Goal: Browse casually

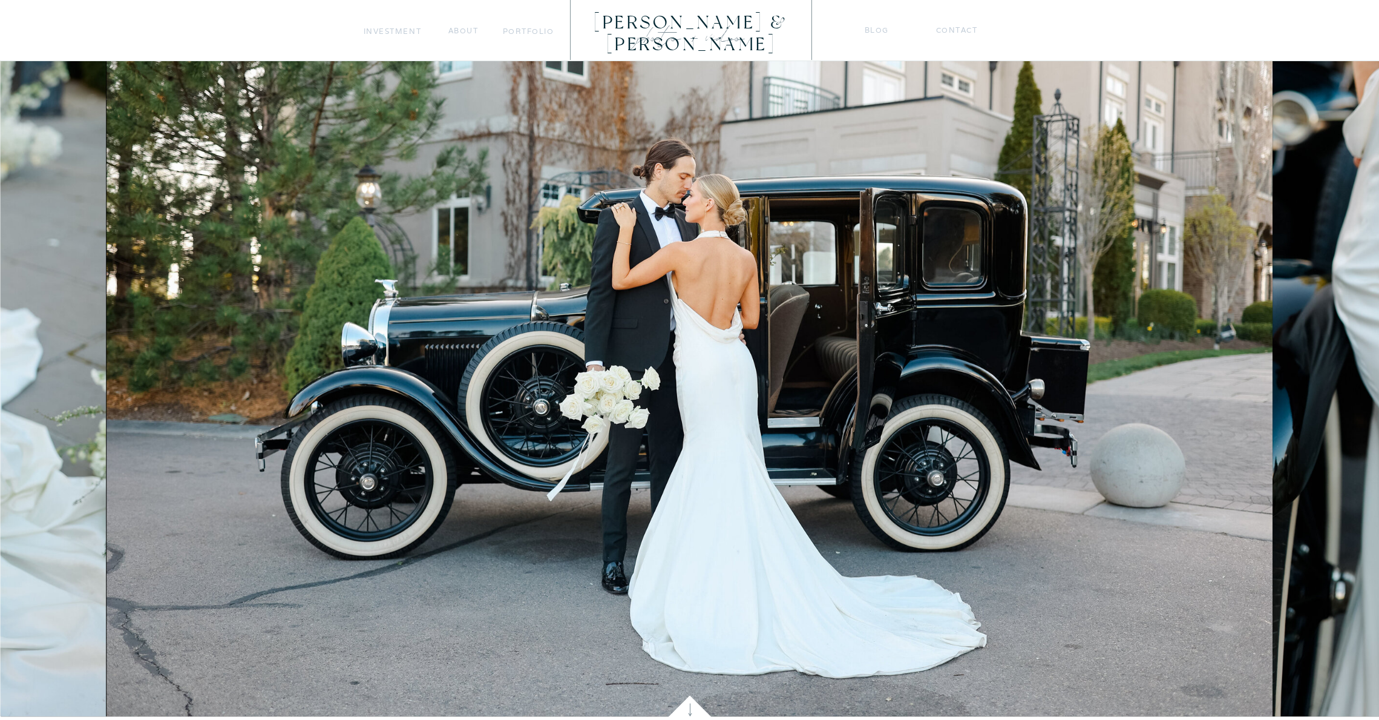
click at [1220, 324] on img at bounding box center [690, 327] width 1167 height 778
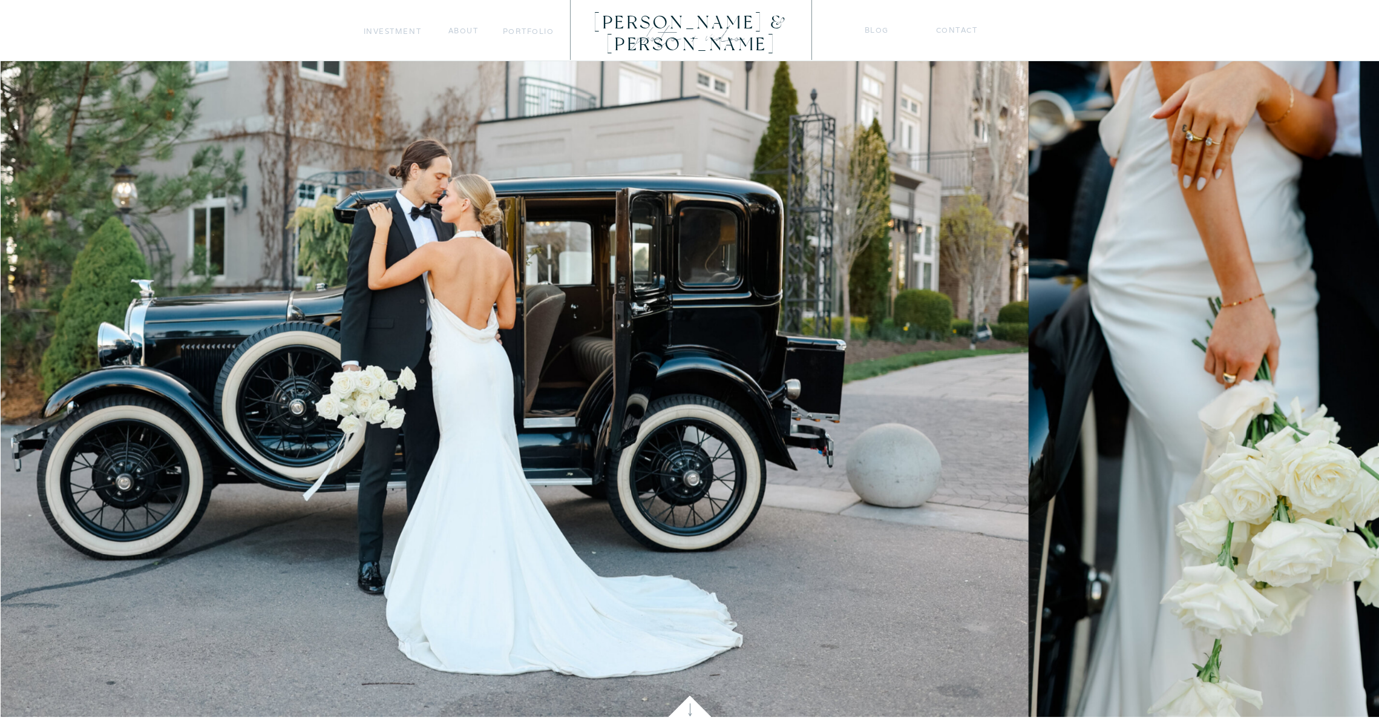
click at [1029, 308] on img at bounding box center [1301, 327] width 544 height 778
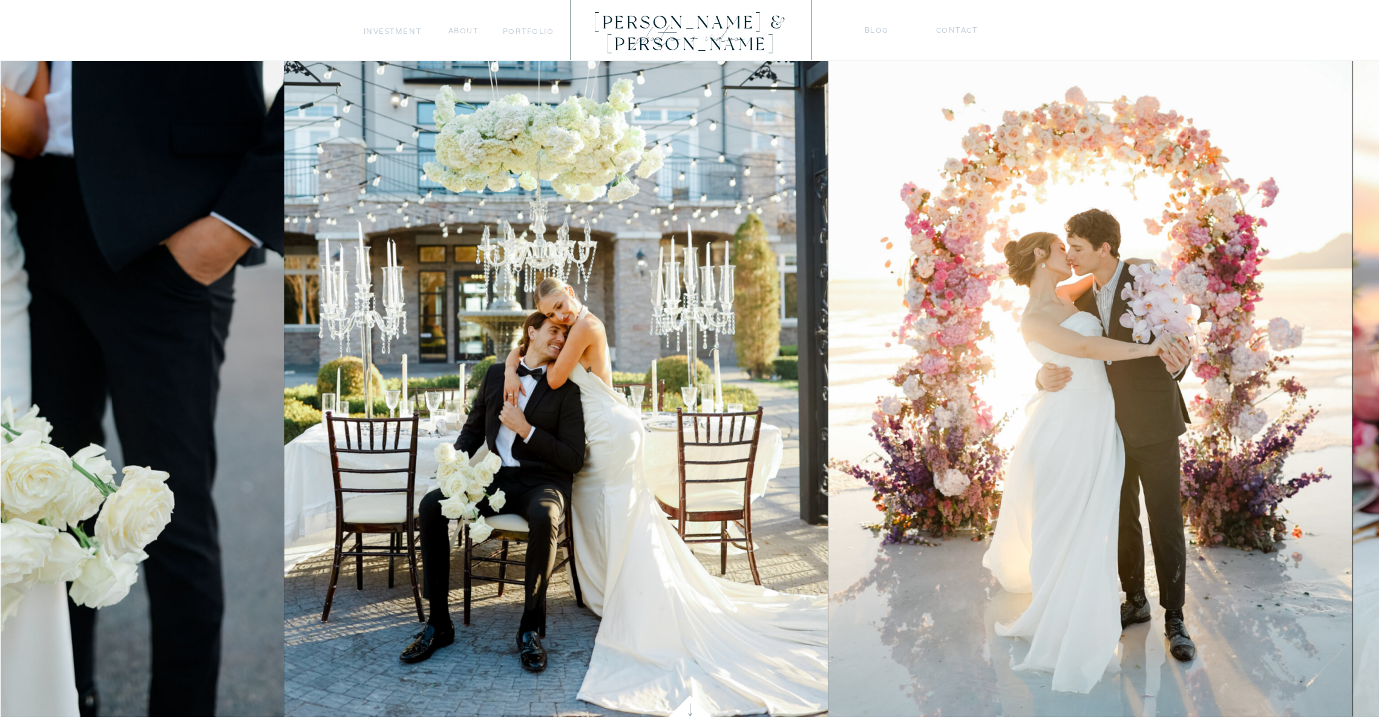
click at [284, 255] on img at bounding box center [556, 327] width 544 height 778
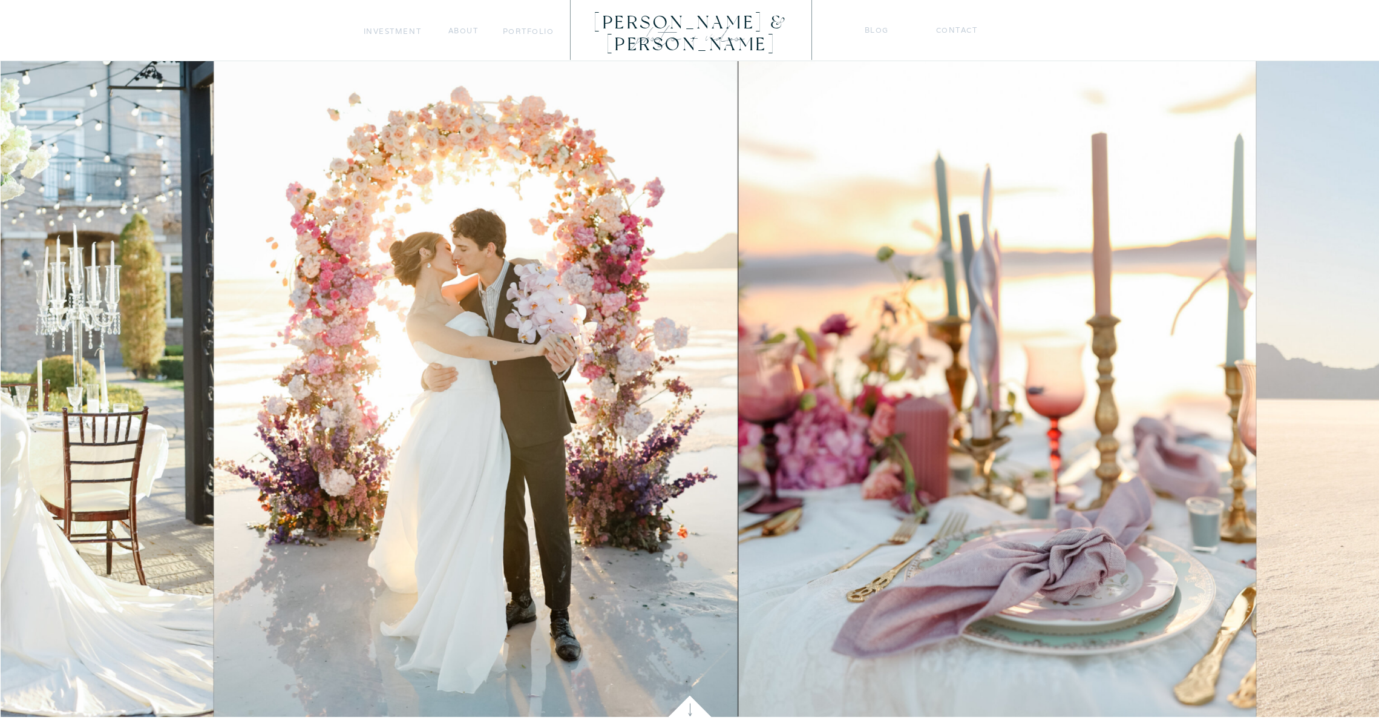
click at [438, 277] on img at bounding box center [476, 327] width 525 height 778
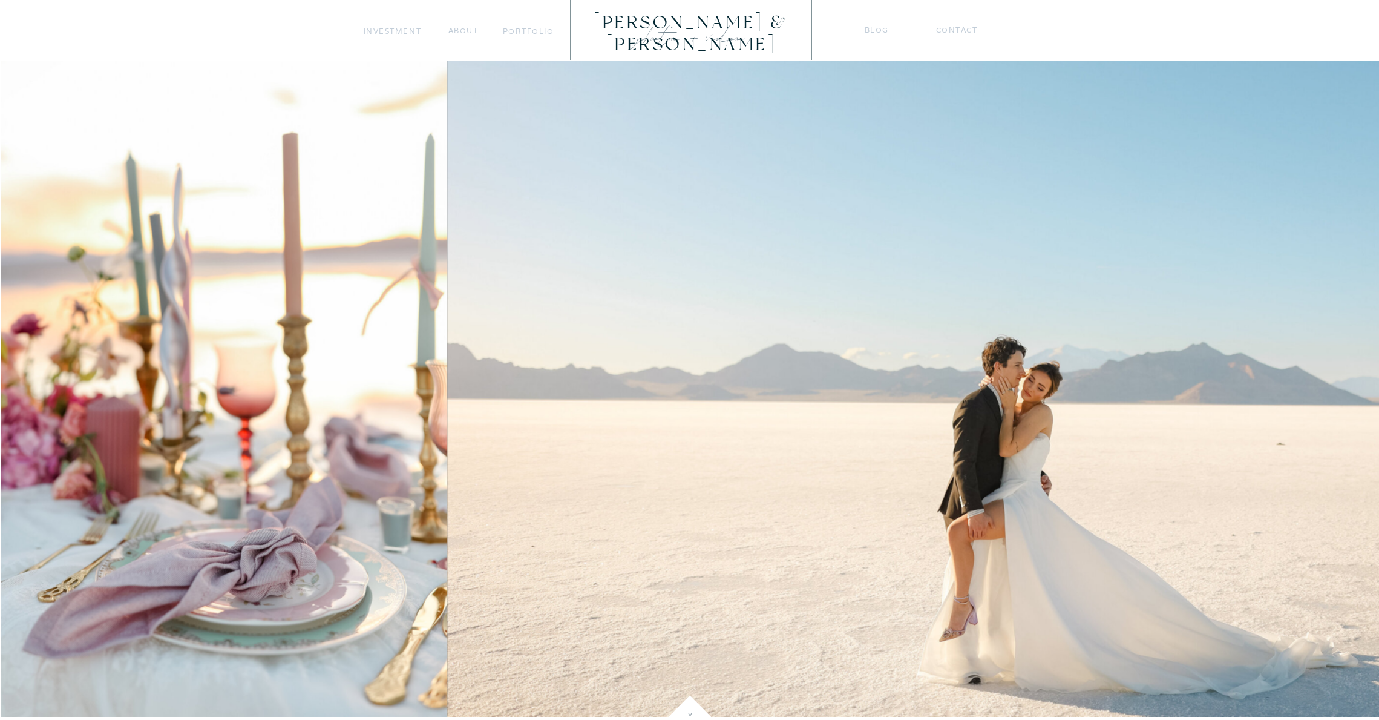
click at [129, 278] on img at bounding box center [188, 327] width 519 height 778
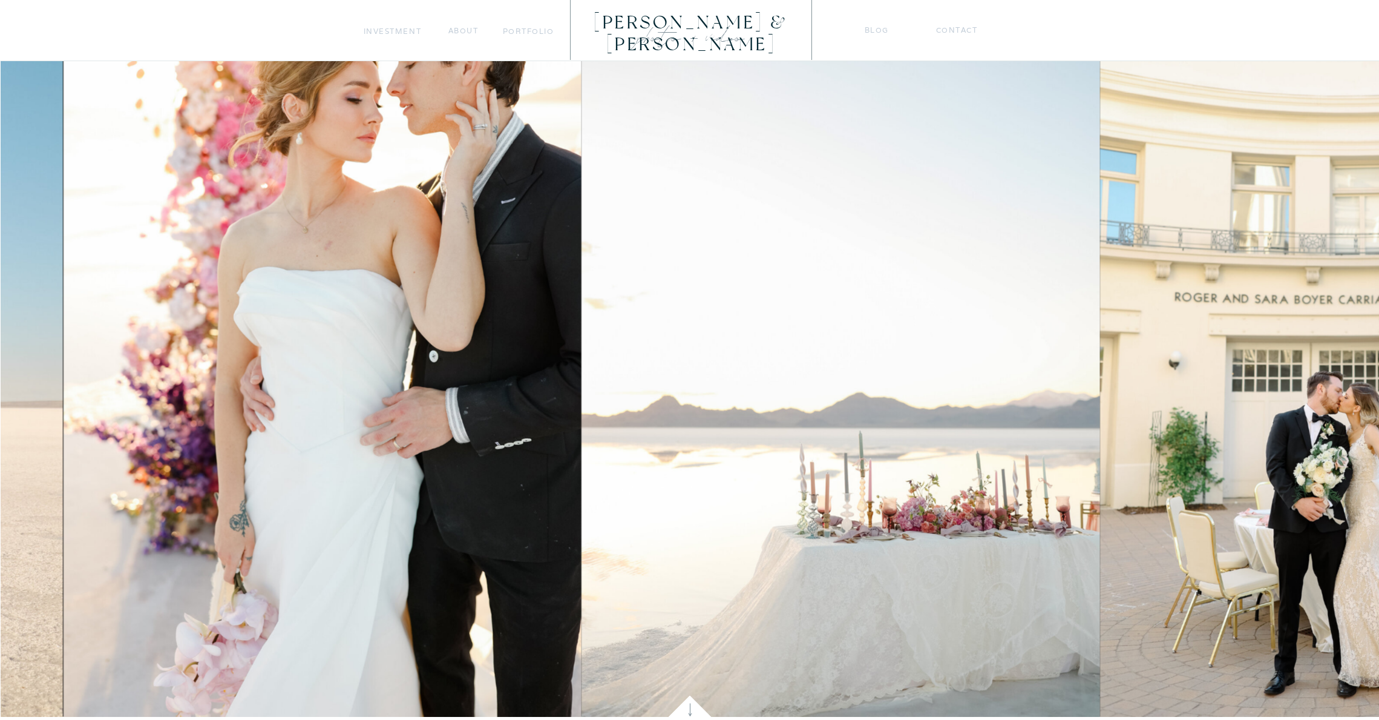
click at [582, 341] on img at bounding box center [841, 327] width 519 height 778
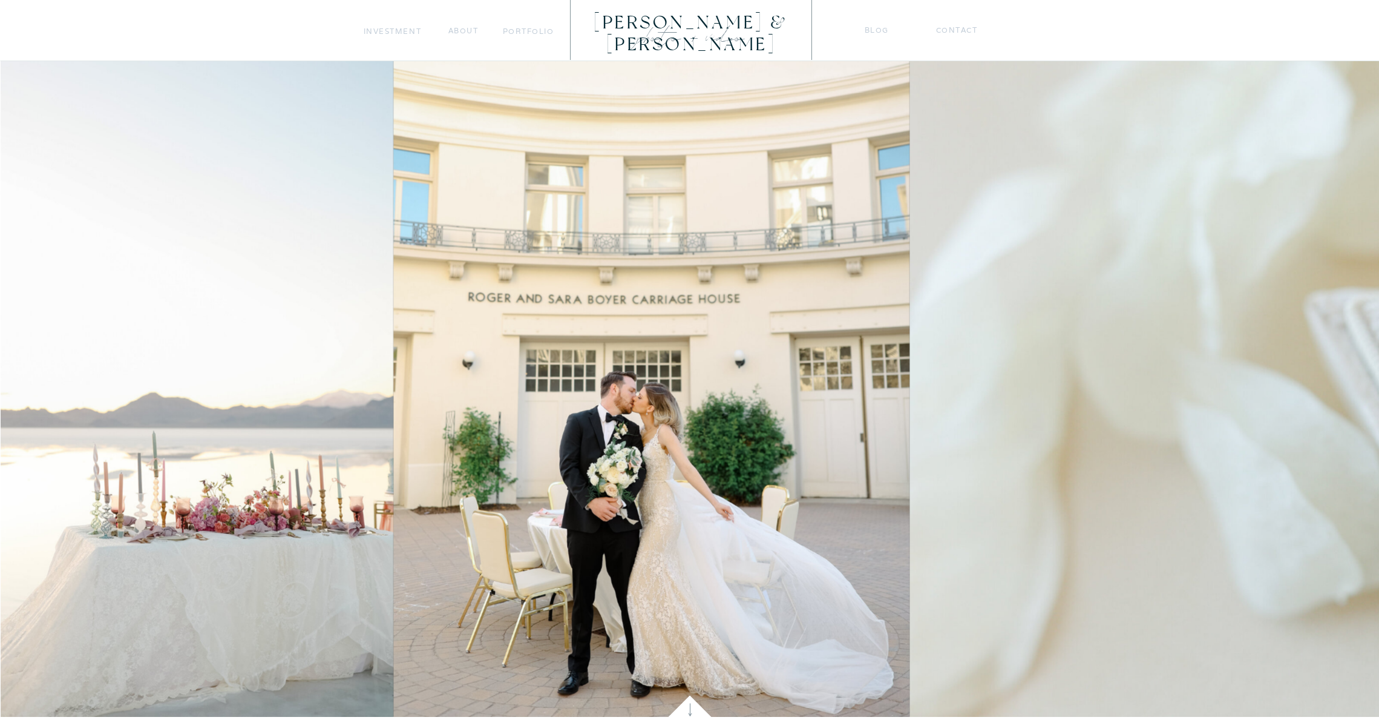
click at [297, 337] on img at bounding box center [134, 327] width 519 height 778
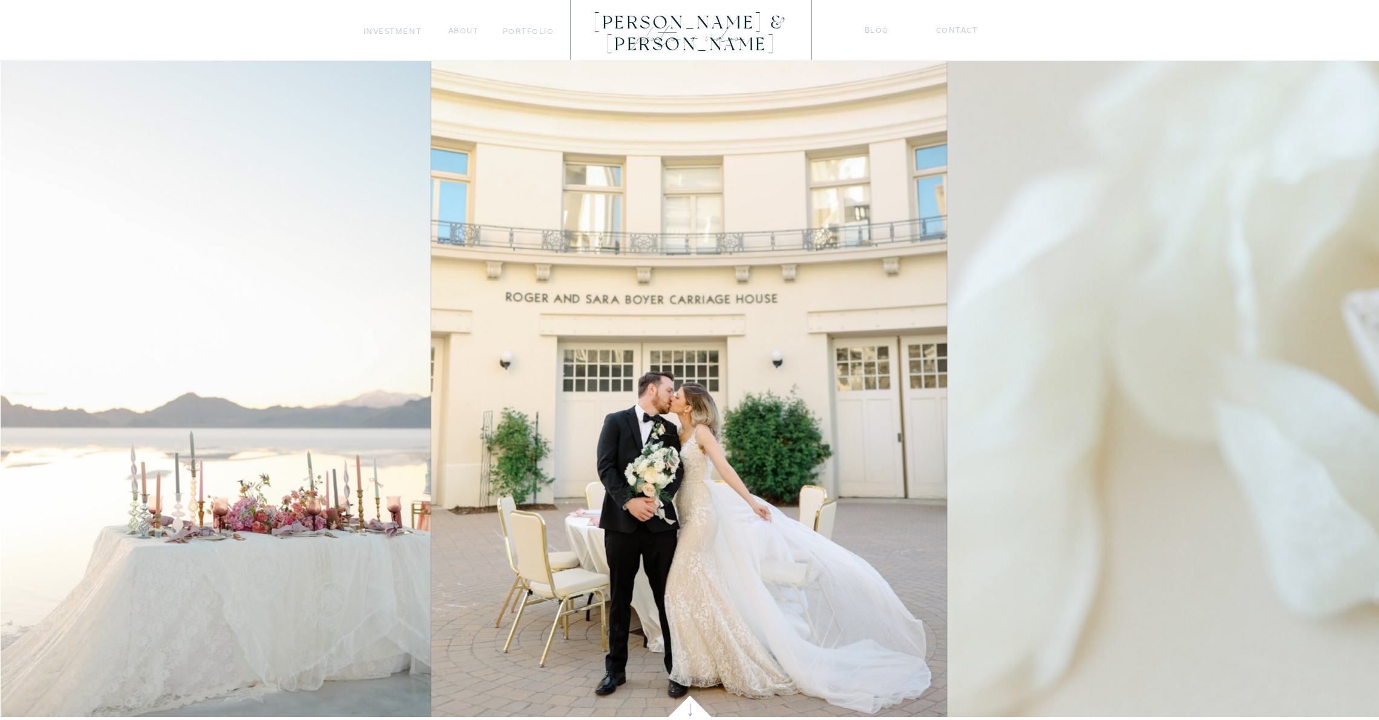
click at [431, 308] on img at bounding box center [689, 327] width 516 height 778
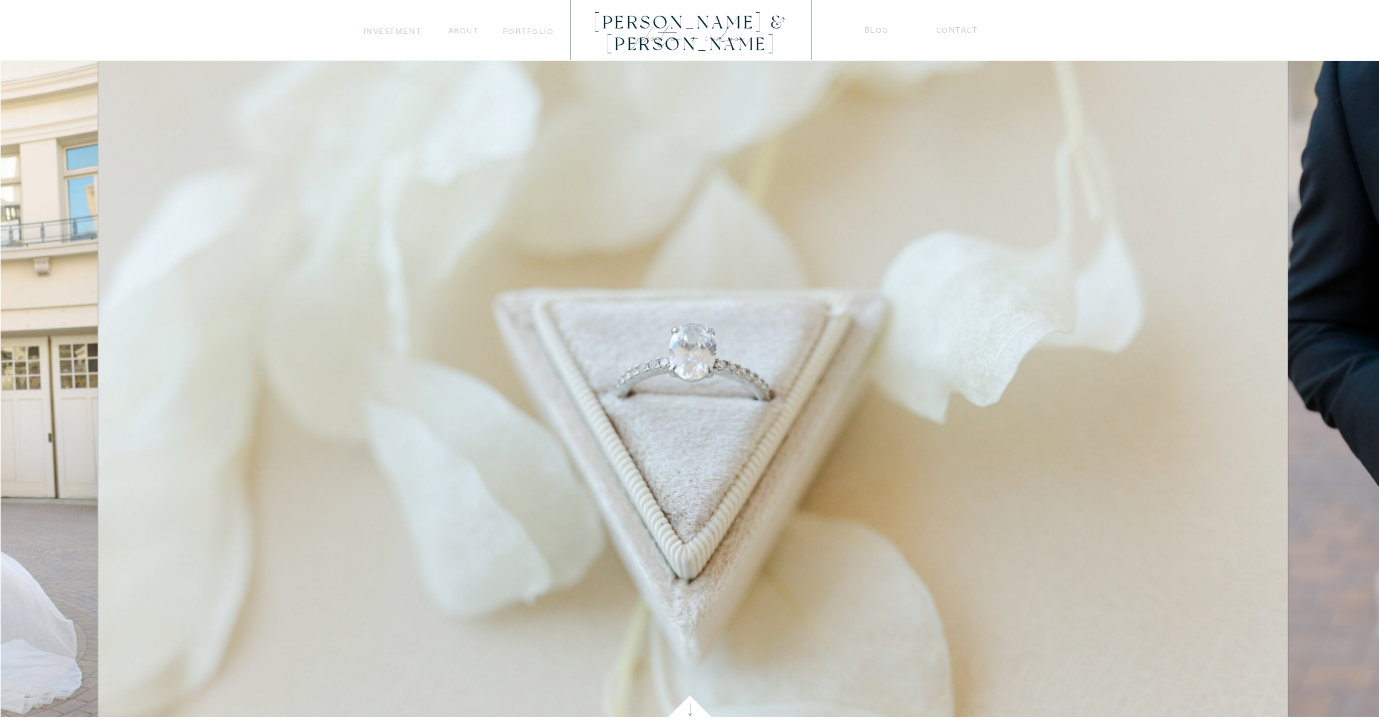
click at [224, 262] on img at bounding box center [693, 327] width 1191 height 778
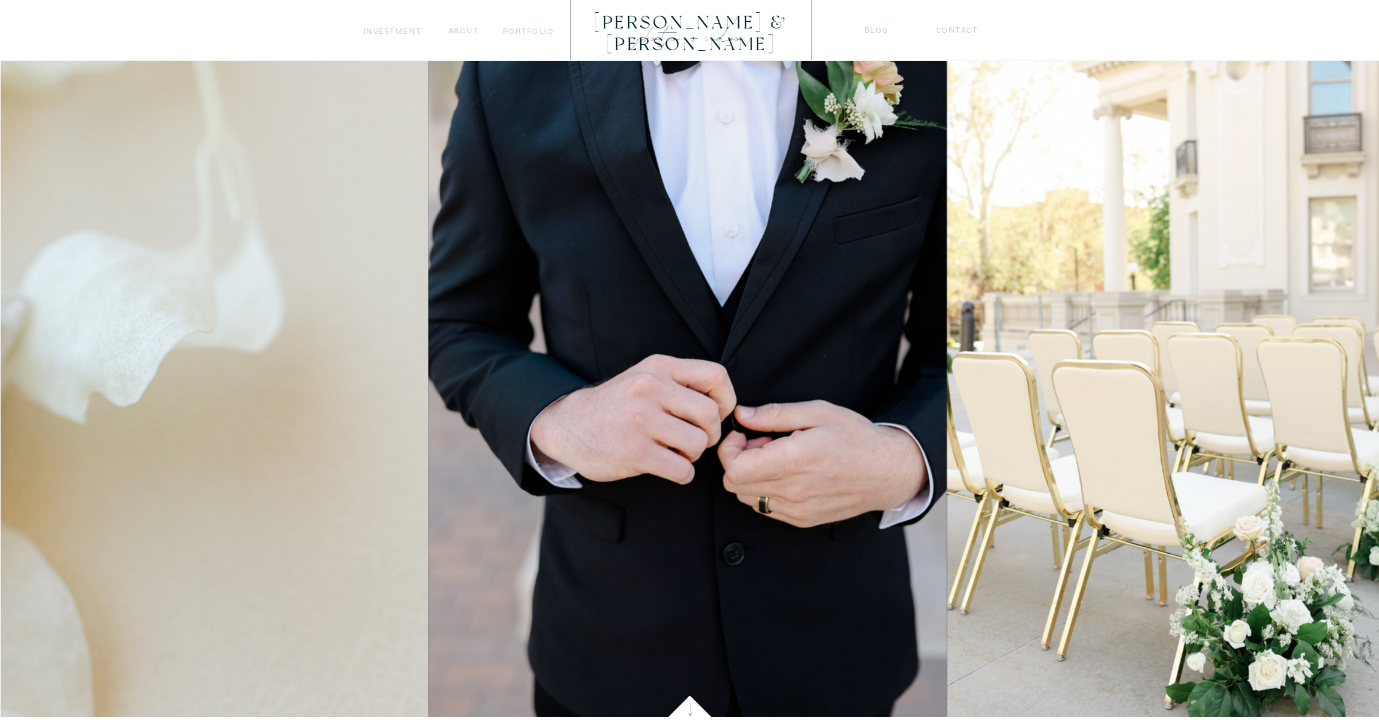
click at [429, 287] on img at bounding box center [688, 327] width 519 height 778
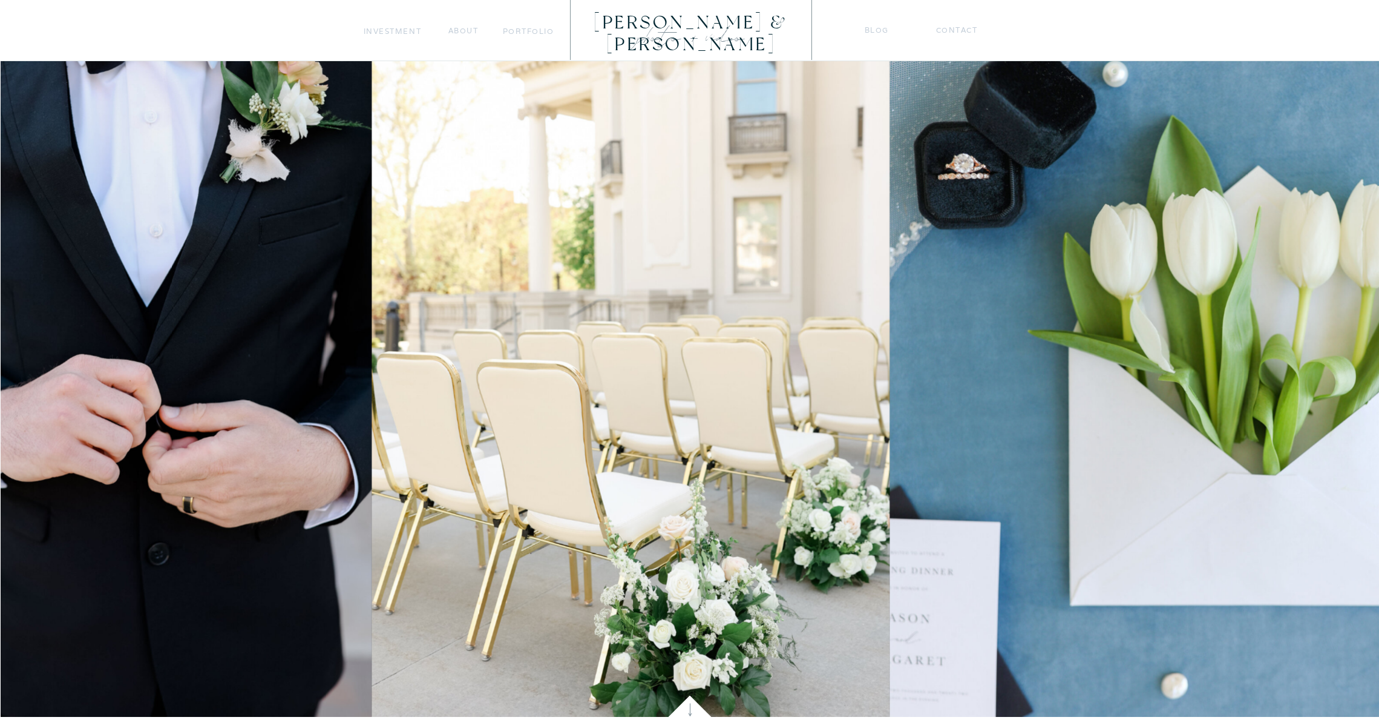
click at [890, 279] on img at bounding box center [1160, 327] width 541 height 778
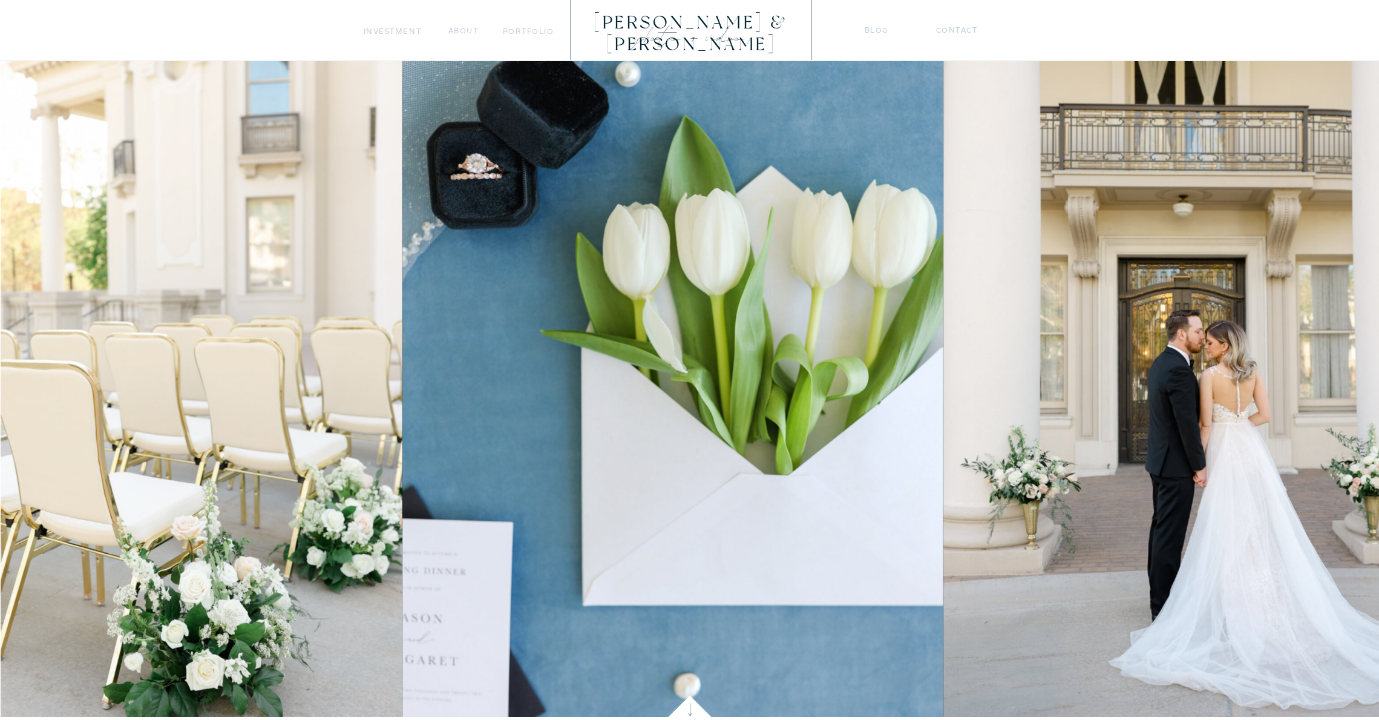
click at [944, 271] on img at bounding box center [1203, 327] width 519 height 778
